Goal: Task Accomplishment & Management: Use online tool/utility

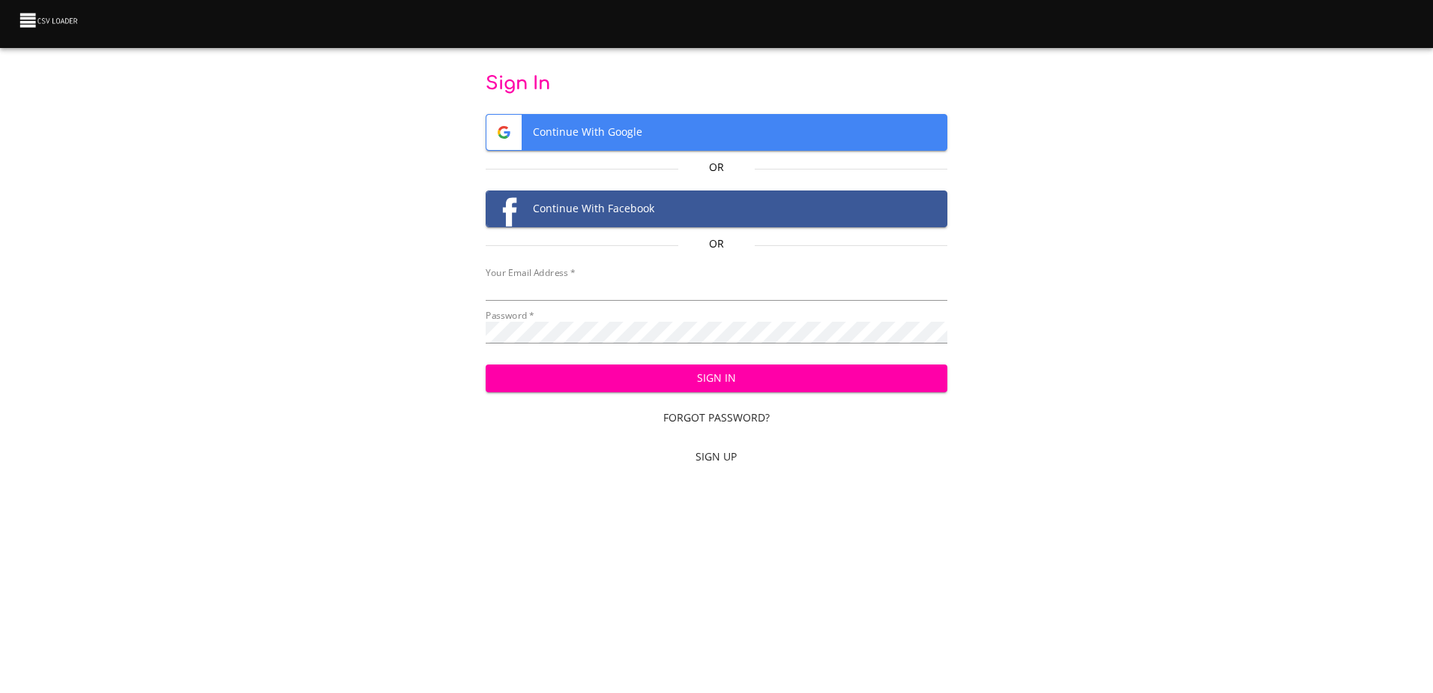
type input "[EMAIL_ADDRESS][DOMAIN_NAME]"
drag, startPoint x: 0, startPoint y: 0, endPoint x: 755, endPoint y: 383, distance: 846.5
click at [755, 384] on span "Sign In" at bounding box center [717, 378] width 438 height 19
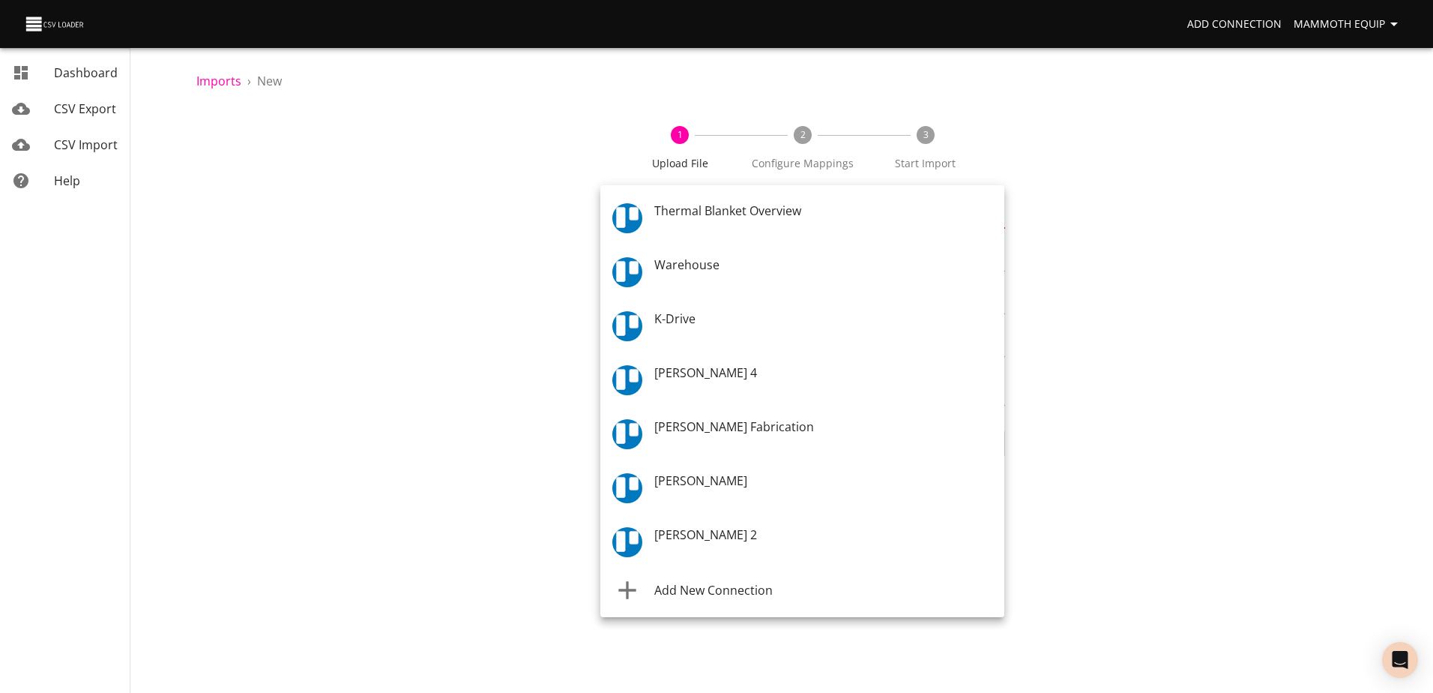
click at [995, 222] on body "Add Connection Mammoth Equip Dashboard CSV Export CSV Import Help Imports › New…" at bounding box center [716, 346] width 1433 height 693
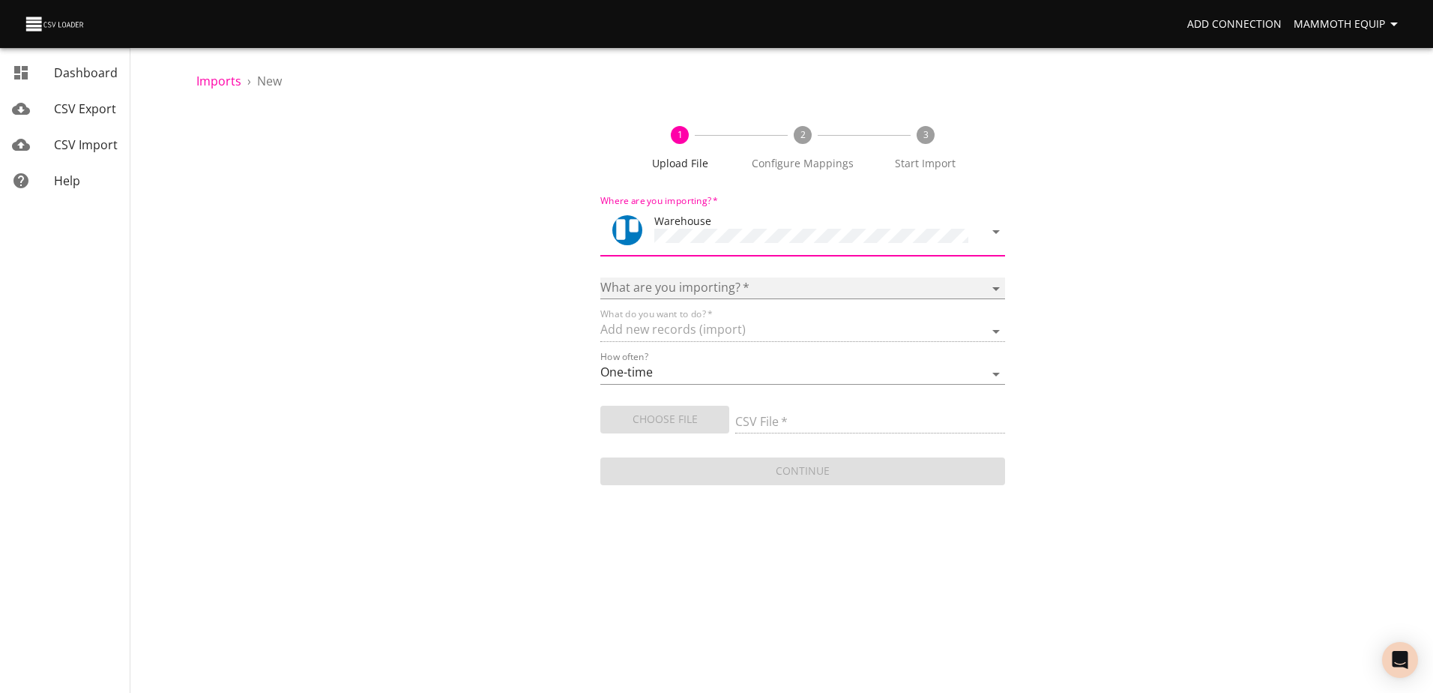
click at [1000, 286] on select "Boards Cards Checkitems Checklists" at bounding box center [802, 288] width 404 height 22
select select "cards"
click at [600, 277] on select "Boards Cards Checkitems Checklists" at bounding box center [802, 288] width 404 height 22
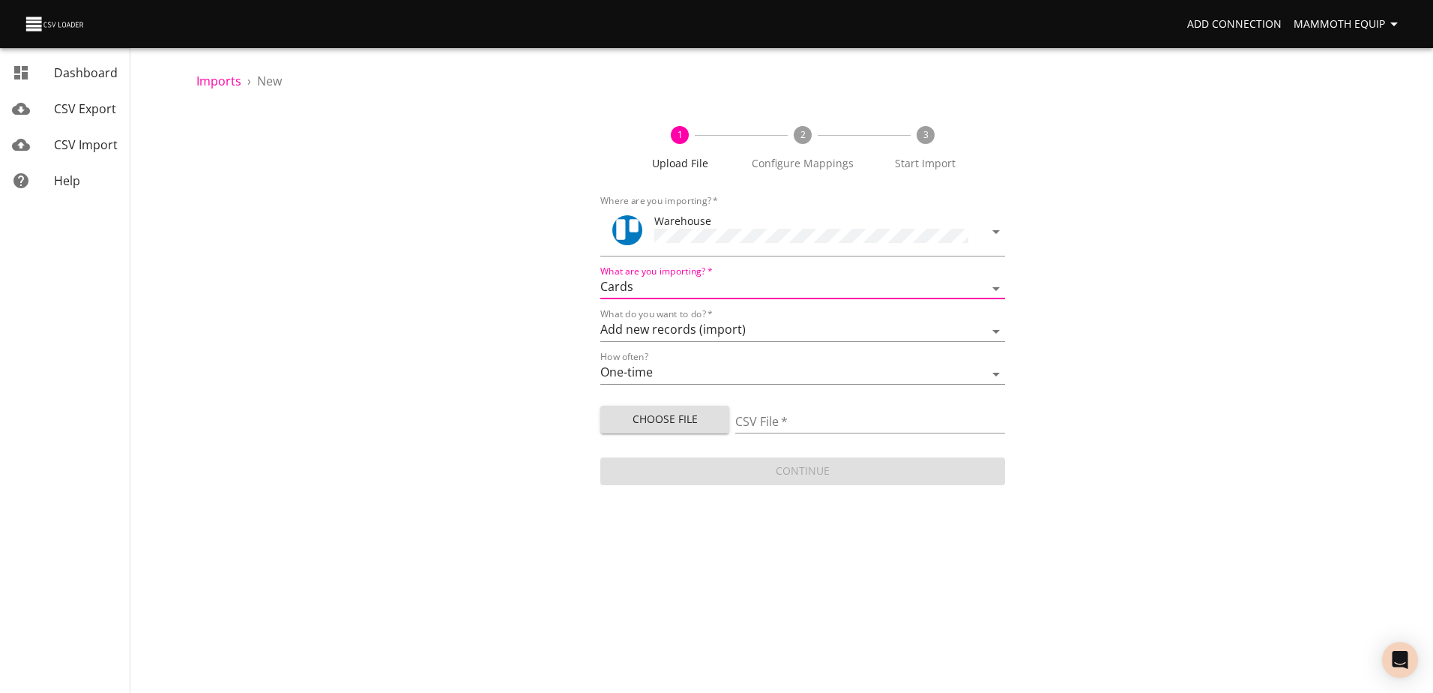
click at [678, 418] on span "Choose File" at bounding box center [664, 419] width 105 height 19
type input "Import1.xlsx"
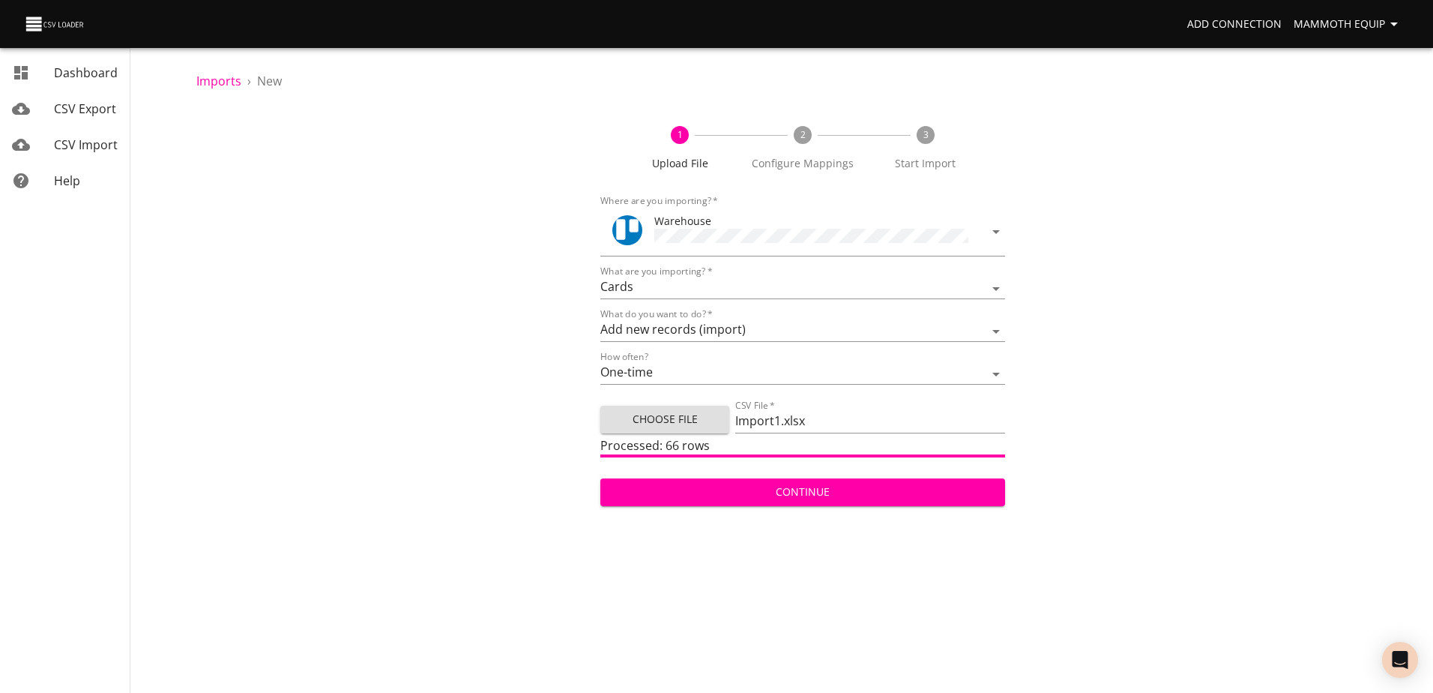
click at [756, 493] on span "Continue" at bounding box center [802, 492] width 380 height 19
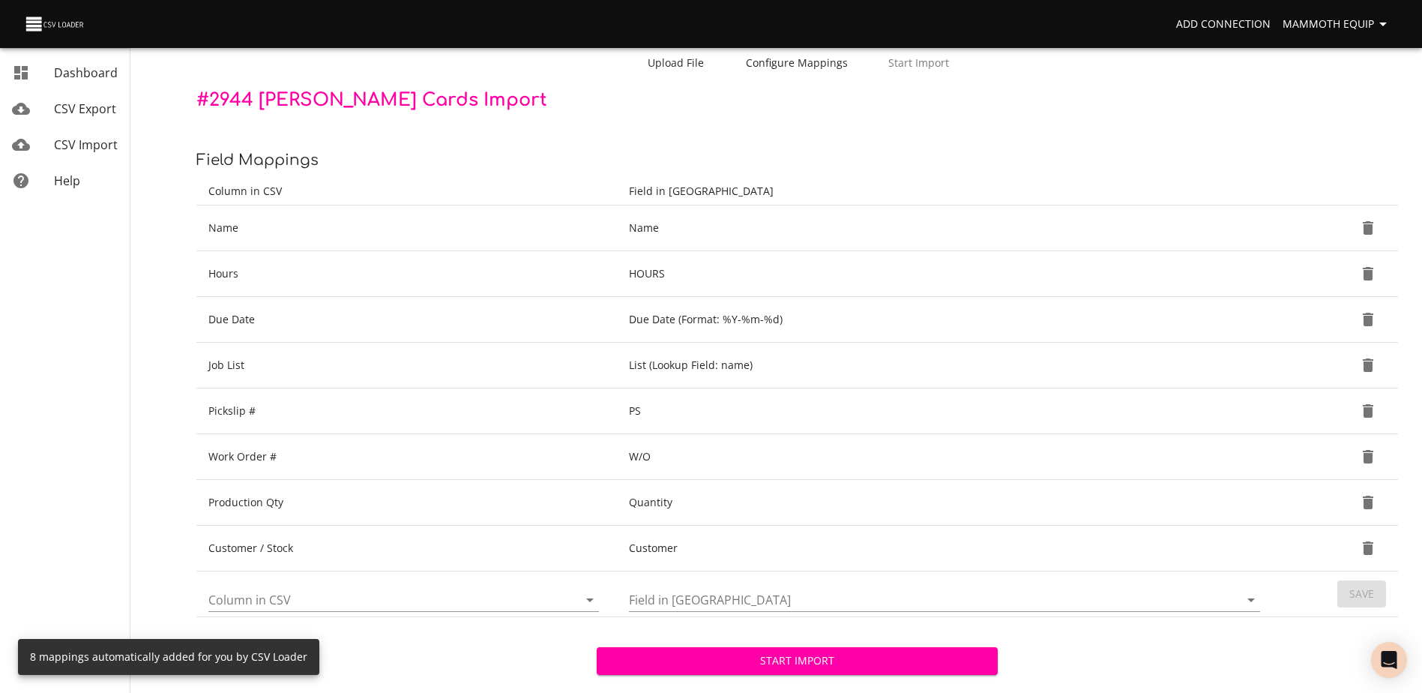
scroll to position [158, 0]
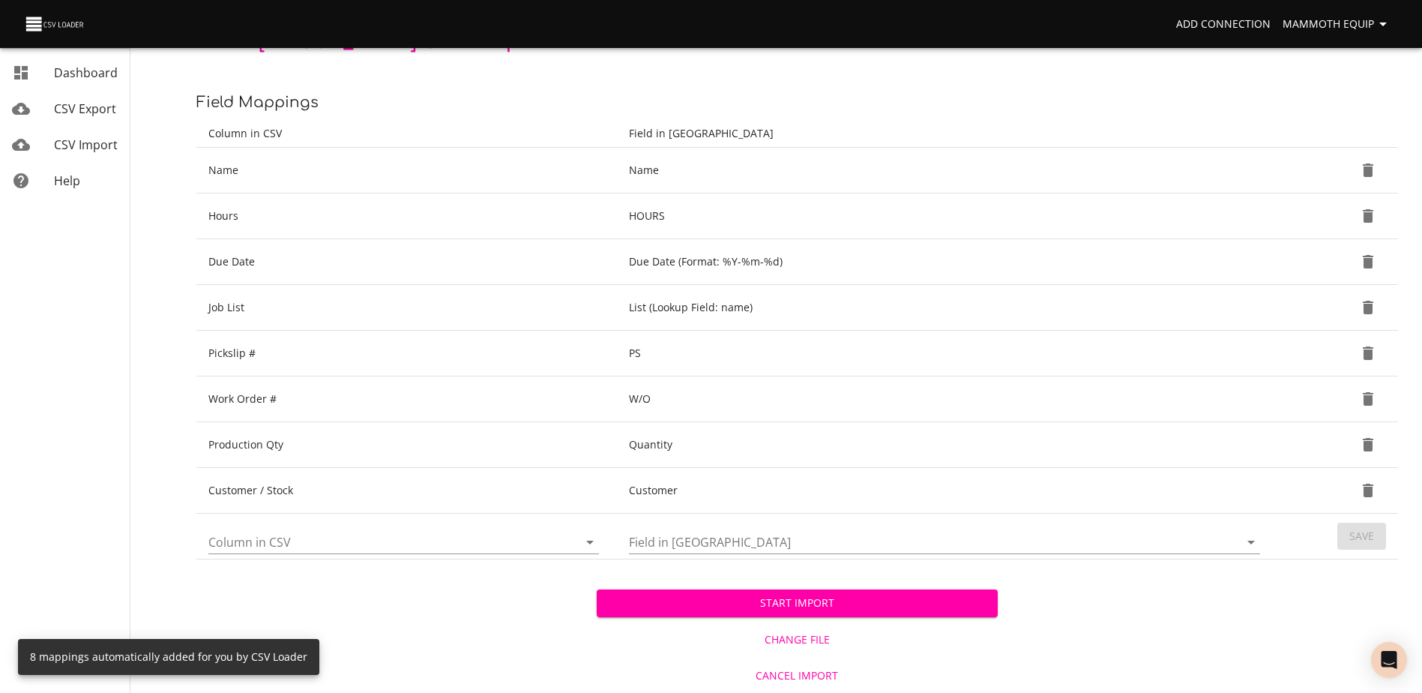
click at [664, 598] on span "Start Import" at bounding box center [797, 603] width 376 height 19
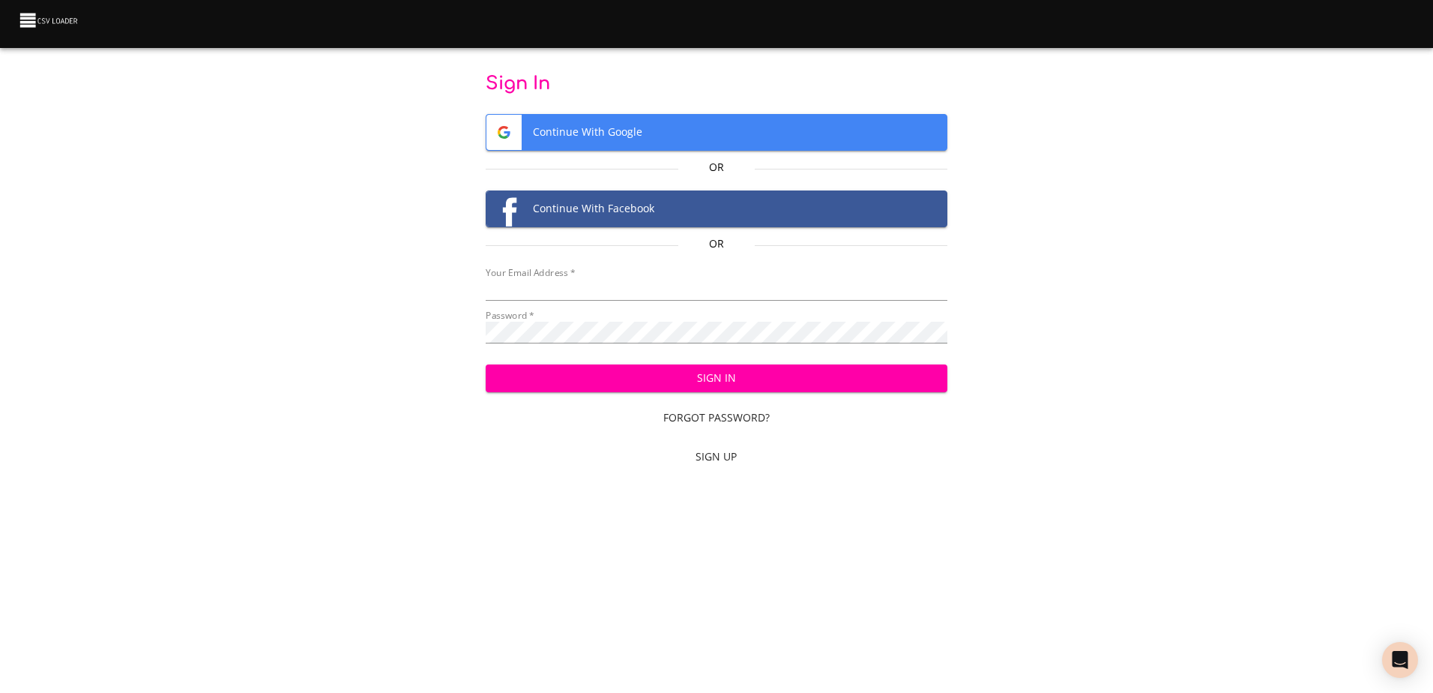
type input "[EMAIL_ADDRESS][DOMAIN_NAME]"
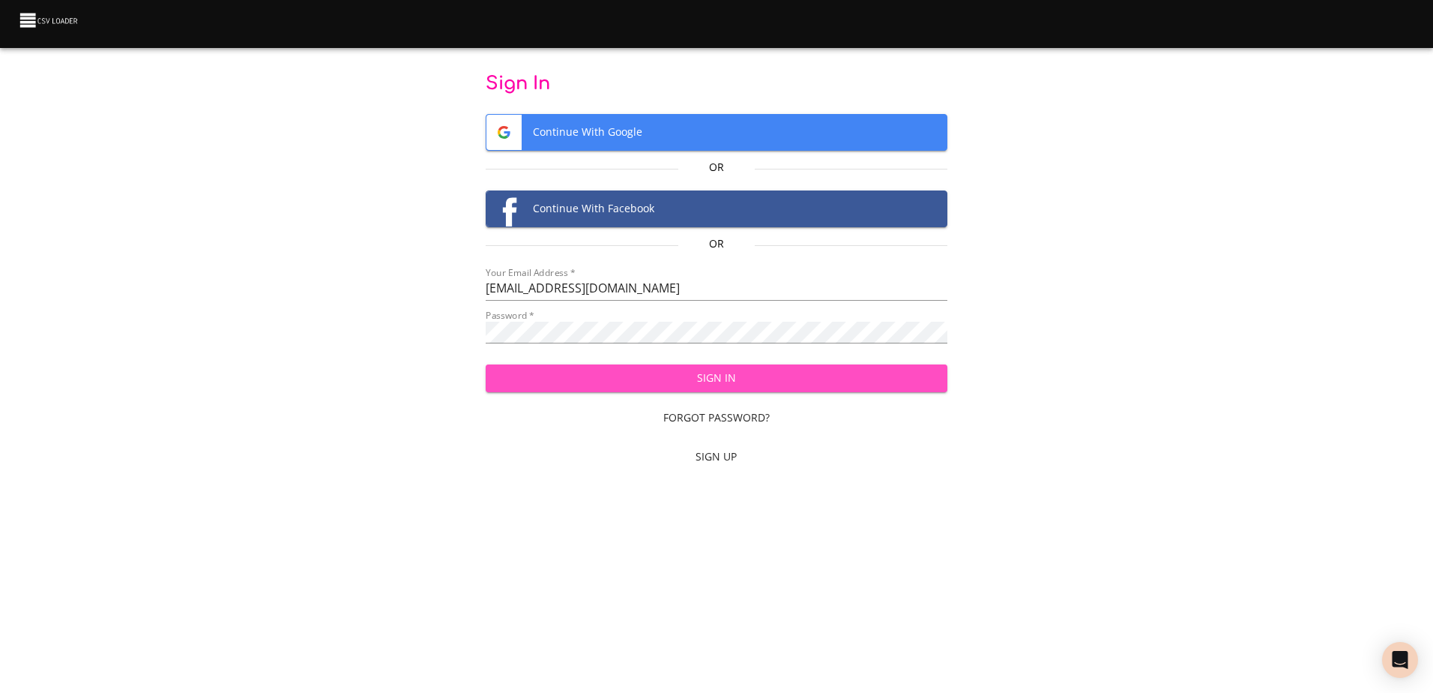
click at [700, 373] on span "Sign In" at bounding box center [717, 378] width 438 height 19
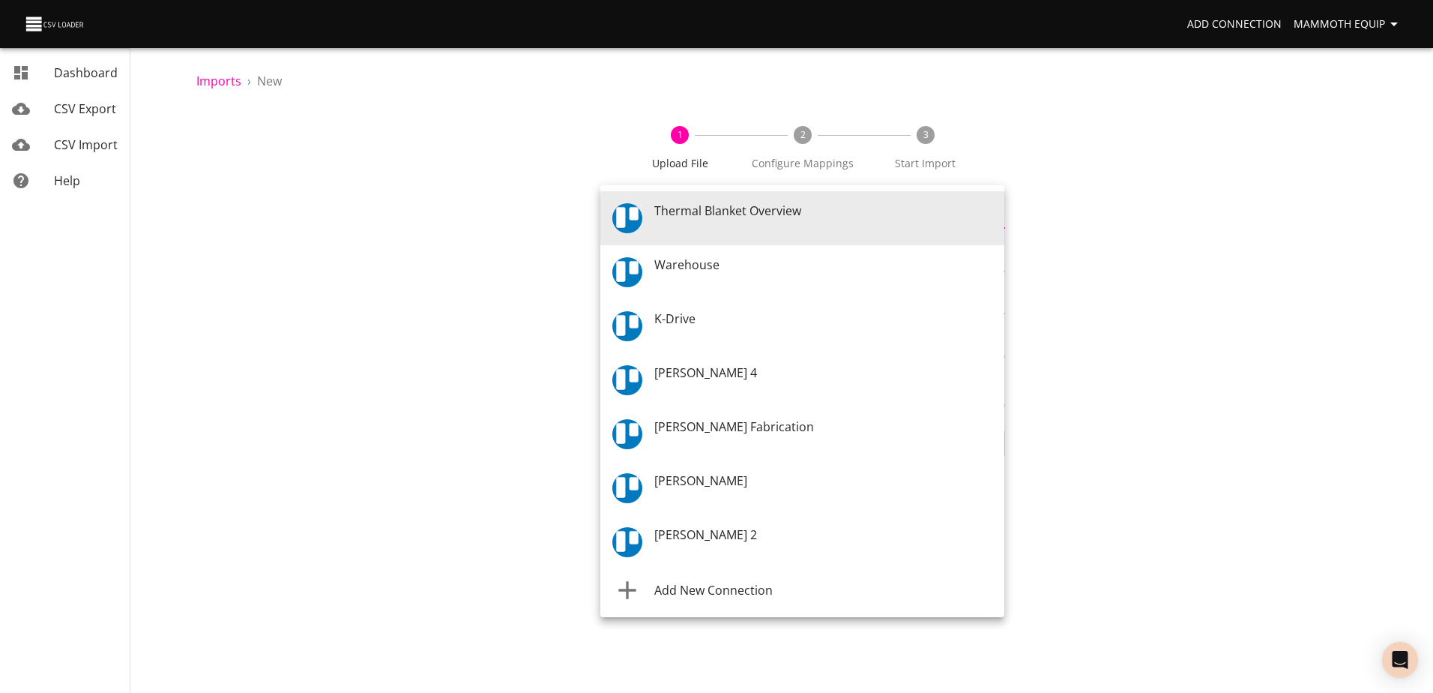
click at [1000, 215] on body "Add Connection Mammoth Equip Dashboard CSV Export CSV Import Help Imports › New…" at bounding box center [716, 346] width 1433 height 693
click at [756, 268] on div "Warehouse" at bounding box center [823, 272] width 338 height 33
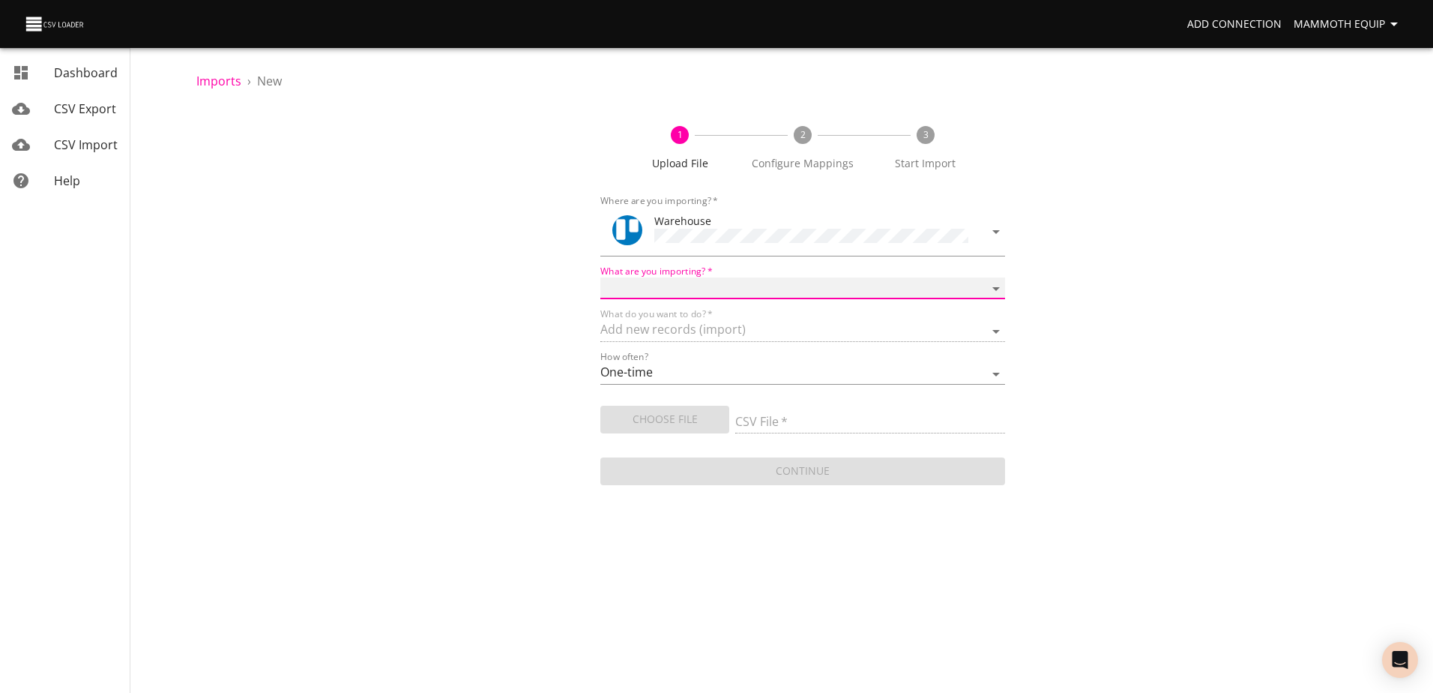
click at [993, 282] on select "Boards Cards Checkitems Checklists" at bounding box center [802, 288] width 404 height 22
select select "cards"
click at [600, 277] on select "Boards Cards Checkitems Checklists" at bounding box center [802, 288] width 404 height 22
click at [680, 416] on span "Choose File" at bounding box center [664, 419] width 105 height 19
type input "Import1.xlsx"
